Goal: Complete application form

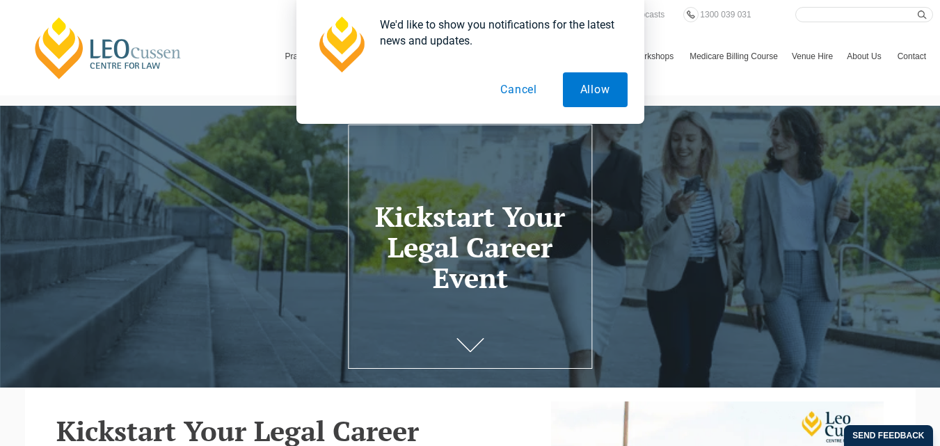
click at [520, 88] on button "Cancel" at bounding box center [519, 89] width 72 height 35
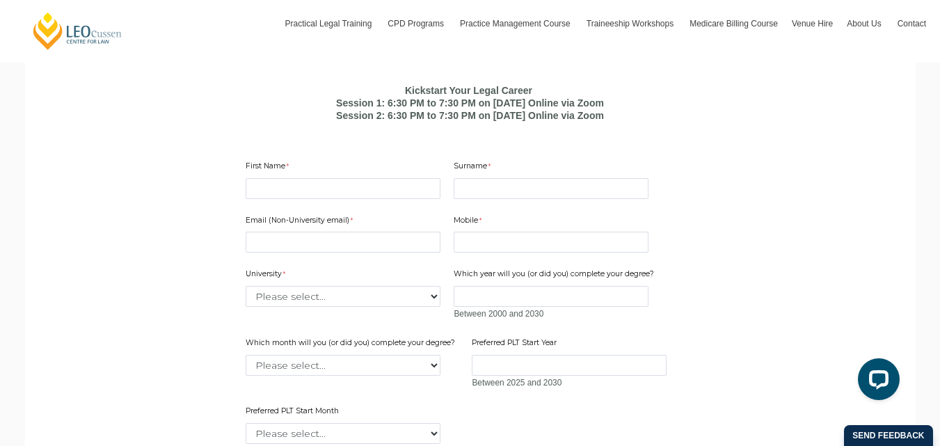
scroll to position [855, 0]
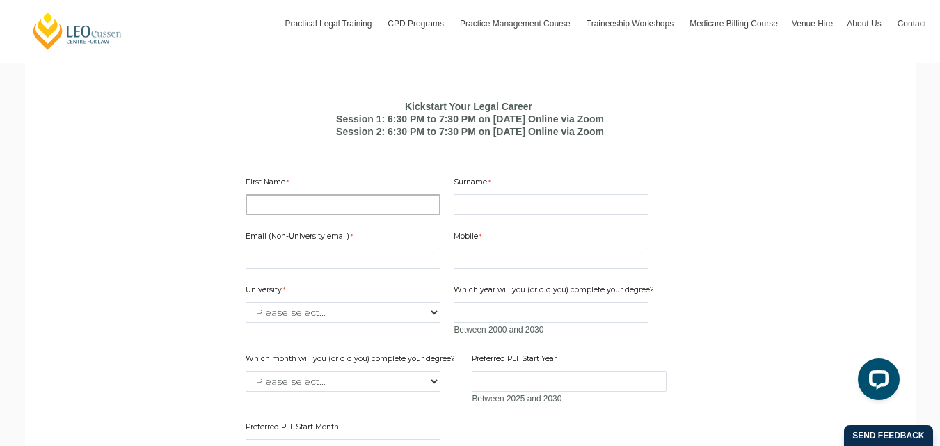
click at [402, 215] on input "First Name" at bounding box center [343, 204] width 195 height 21
type input "Nwosu"
type input "Dominic"
type input "ugochukwudominicnwosu@gmail.com"
type input "8060297729"
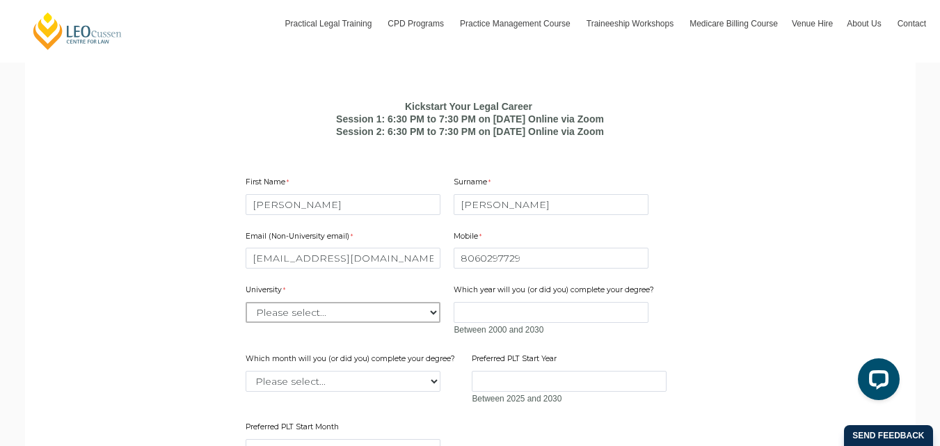
click at [364, 323] on select "Please select... Australian Catholic University Australian National University …" at bounding box center [343, 312] width 195 height 21
select select "tfa_2220"
click at [246, 323] on select "Please select... Australian Catholic University Australian National University …" at bounding box center [343, 312] width 195 height 21
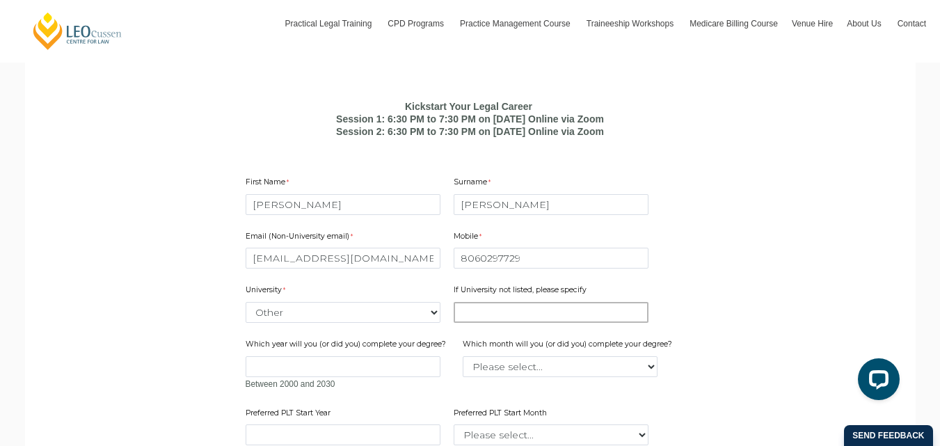
click at [525, 323] on input "If University not listed, please specify" at bounding box center [551, 312] width 195 height 21
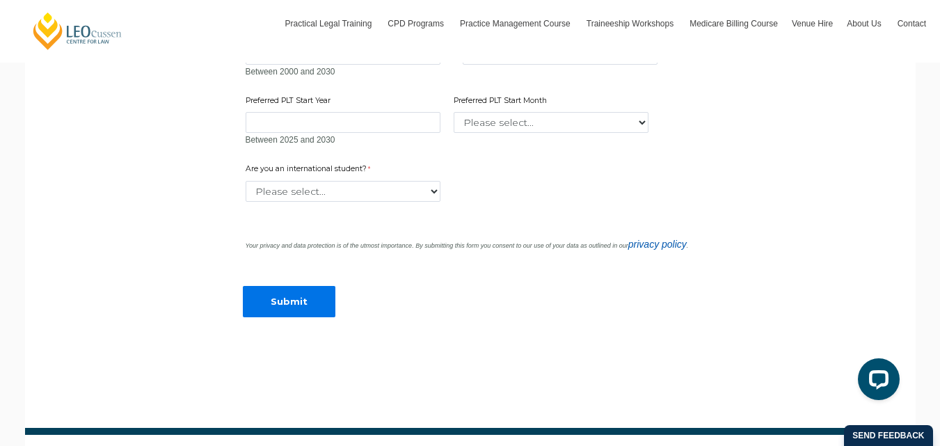
scroll to position [1190, 0]
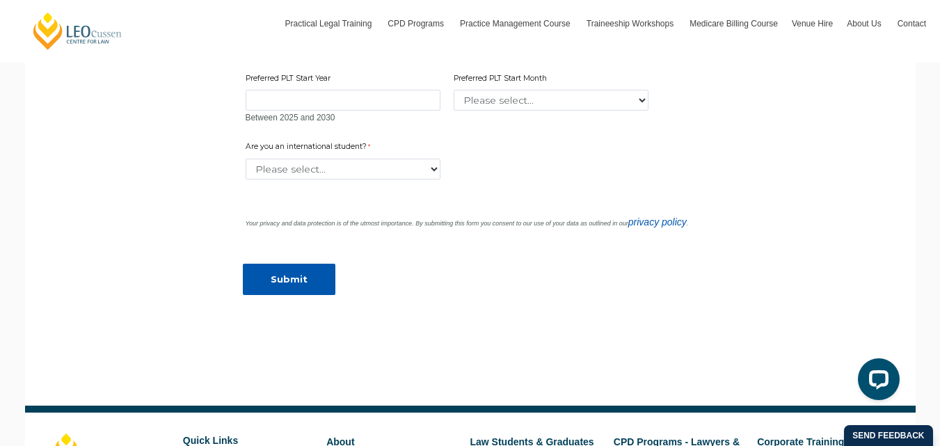
type input "Yaba college of technology"
click at [301, 295] on input "Submit" at bounding box center [289, 279] width 93 height 31
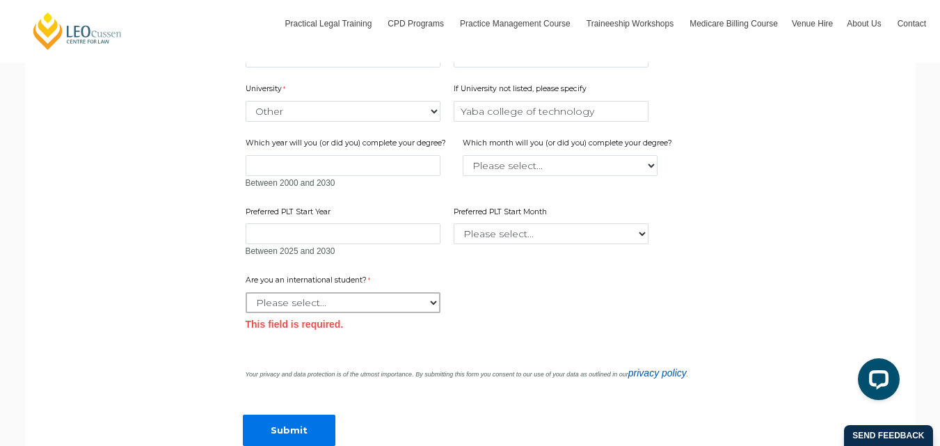
scroll to position [1059, 0]
click at [433, 310] on select "Please select... Yes No" at bounding box center [343, 300] width 195 height 21
select select "tfa_59"
click at [246, 310] on select "Please select... Yes No" at bounding box center [343, 300] width 195 height 21
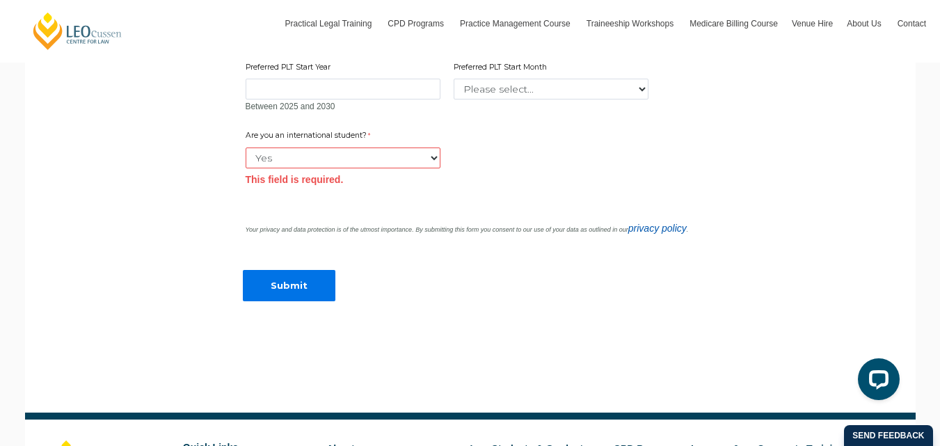
scroll to position [1208, 0]
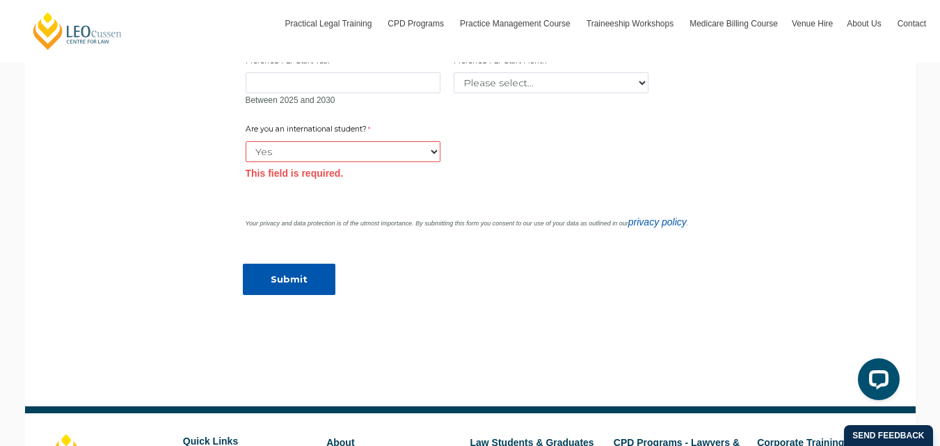
click at [317, 294] on input "Submit" at bounding box center [289, 279] width 93 height 31
